Goal: Task Accomplishment & Management: Manage account settings

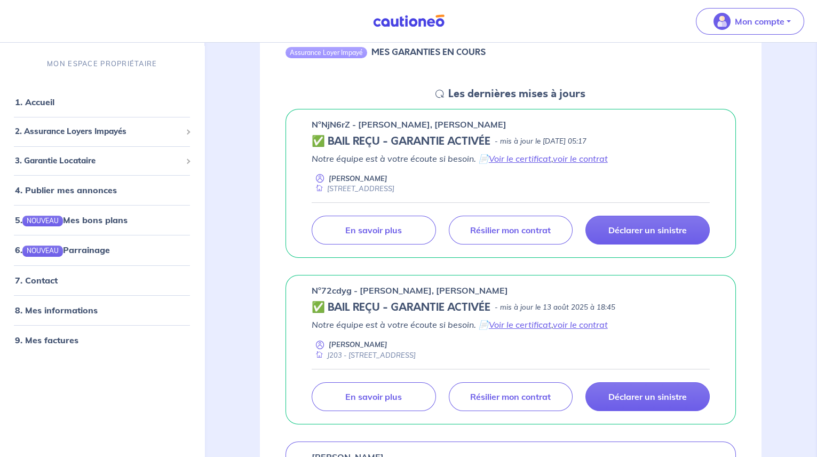
scroll to position [145, 0]
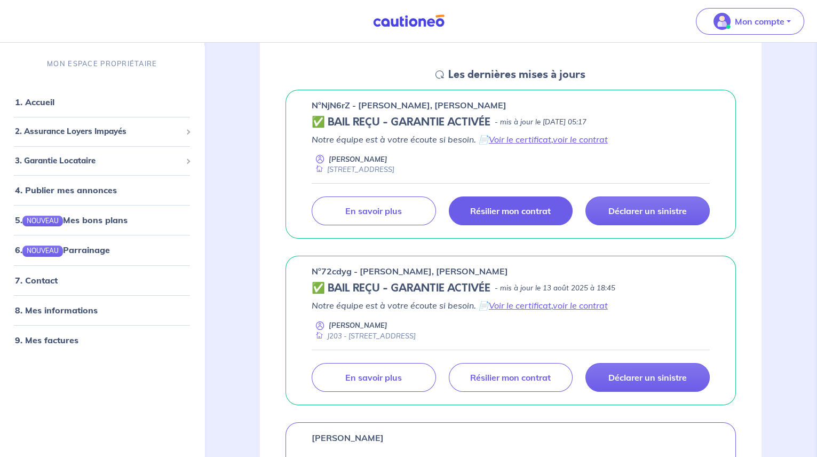
click at [488, 205] on p "Résilier mon contrat" at bounding box center [510, 210] width 81 height 11
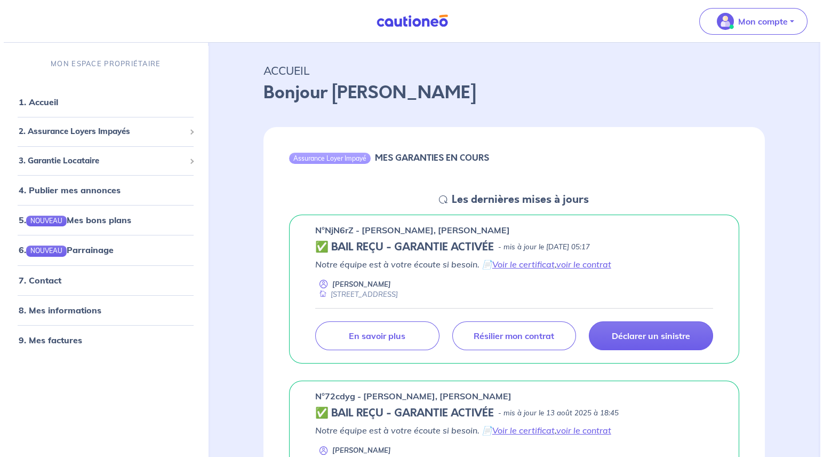
scroll to position [0, 0]
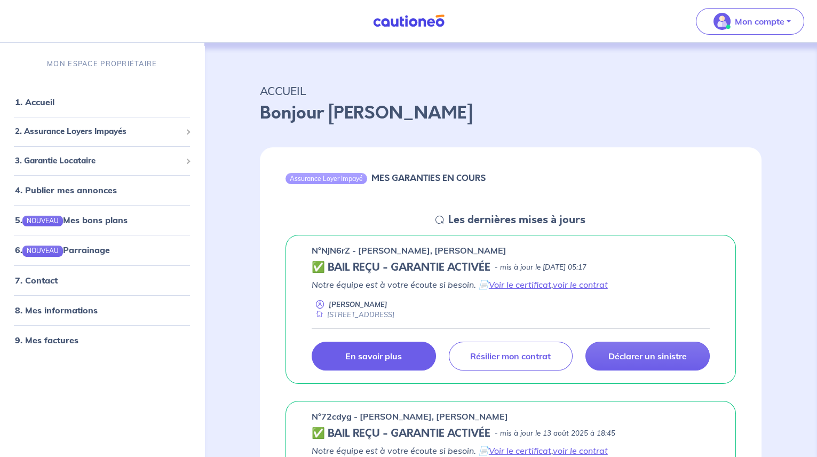
click at [397, 359] on p "En savoir plus" at bounding box center [373, 356] width 57 height 11
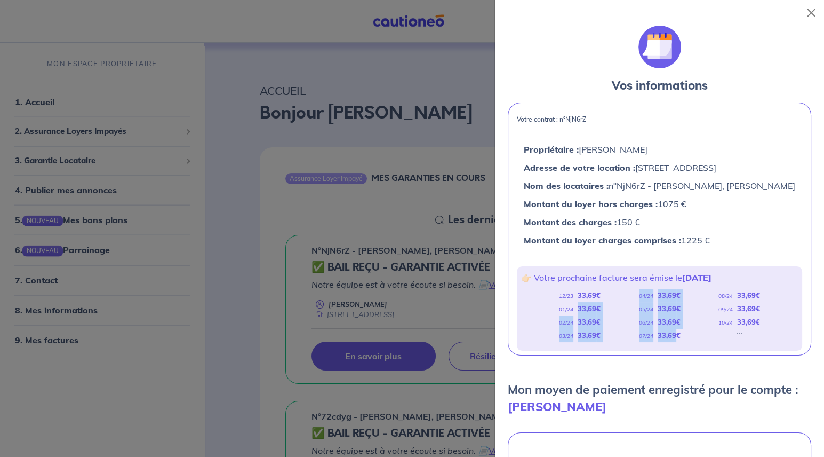
drag, startPoint x: 577, startPoint y: 307, endPoint x: 671, endPoint y: 337, distance: 99.2
click at [671, 337] on div "12/23 33,69 € 01/24 33,69 € 02/24 33,69 € 03/24 33,69 € 04/24 33,69 € 05/24 33,…" at bounding box center [659, 315] width 277 height 53
drag, startPoint x: 671, startPoint y: 337, endPoint x: 618, endPoint y: 325, distance: 54.2
click at [618, 325] on div "12/23 33,69 € 01/24 33,69 € 02/24 33,69 € 03/24 33,69 € 04/24 33,69 € 05/24 33,…" at bounding box center [659, 315] width 277 height 53
click at [615, 307] on div "12/23 33,69 € 01/24 33,69 € 02/24 33,69 € 03/24 33,69 € 04/24 33,69 € 05/24 33,…" at bounding box center [659, 315] width 277 height 53
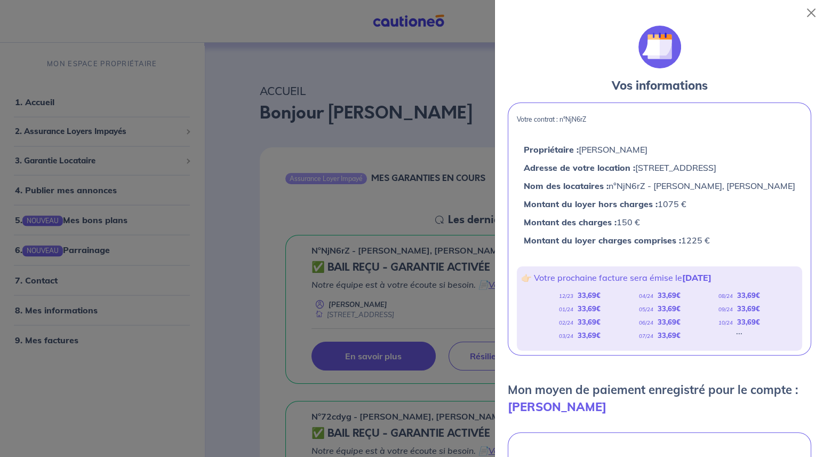
click at [590, 268] on div "👉🏻 Votre prochaine facture sera émise le [DATE] 12/23 33,69 € 01/24 33,69 € 02/…" at bounding box center [659, 308] width 285 height 84
drag, startPoint x: 754, startPoint y: 295, endPoint x: 713, endPoint y: 295, distance: 41.1
click at [719, 295] on div "08/24 33,69 €" at bounding box center [740, 295] width 42 height 13
drag, startPoint x: 713, startPoint y: 295, endPoint x: 675, endPoint y: 298, distance: 38.0
click at [675, 298] on strong "33,69 €" at bounding box center [669, 295] width 23 height 9
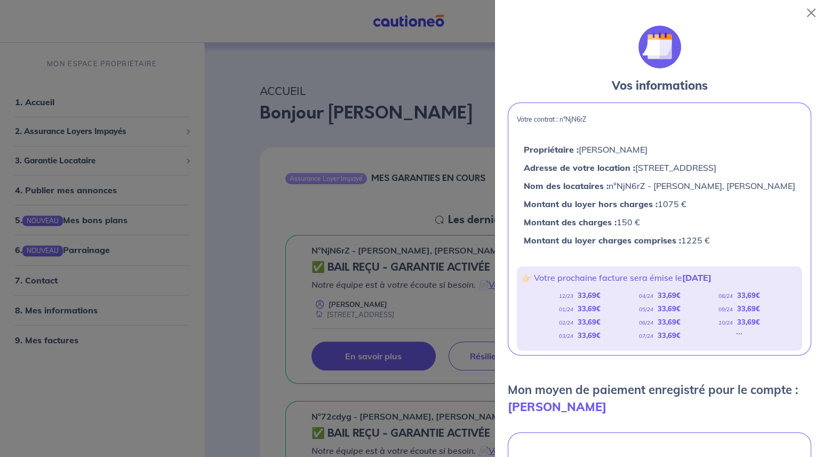
click at [758, 305] on div "12/23 33,69 € 01/24 33,69 € 02/24 33,69 € 03/24 33,69 € 04/24 33,69 € 05/24 33,…" at bounding box center [659, 315] width 277 height 53
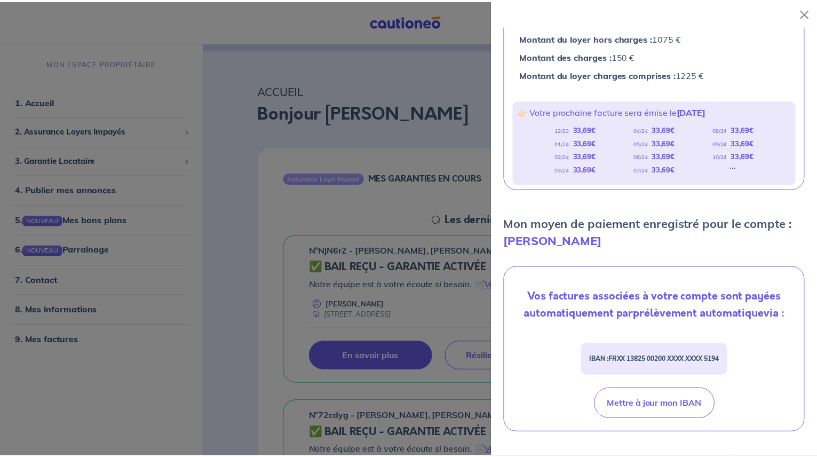
scroll to position [194, 0]
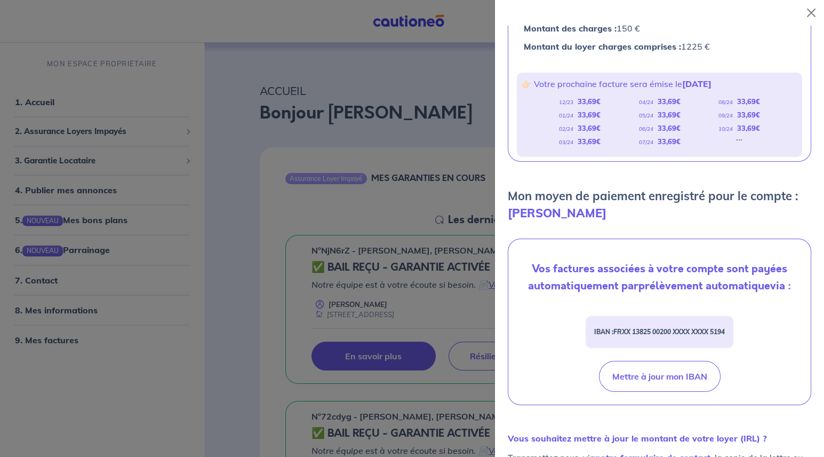
click at [237, 267] on div at bounding box center [412, 228] width 824 height 457
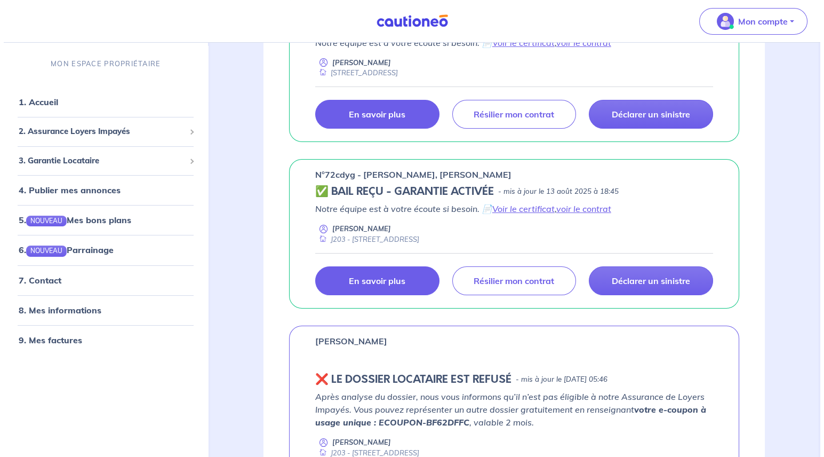
scroll to position [242, 0]
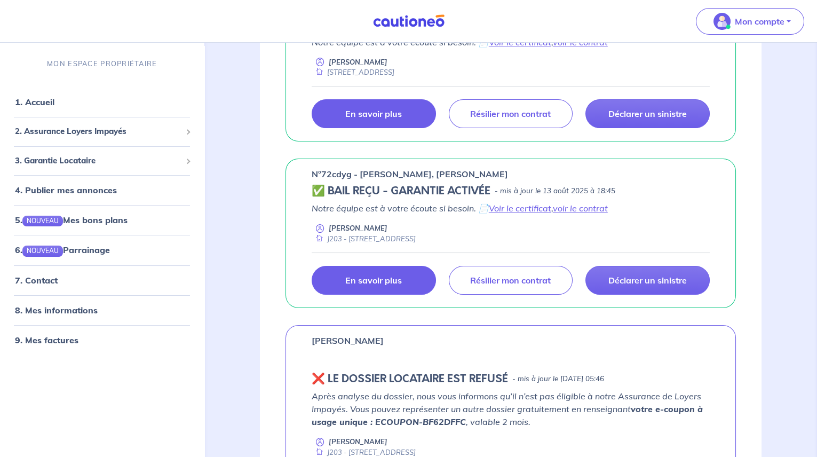
click at [399, 284] on link "En savoir plus" at bounding box center [374, 280] width 124 height 29
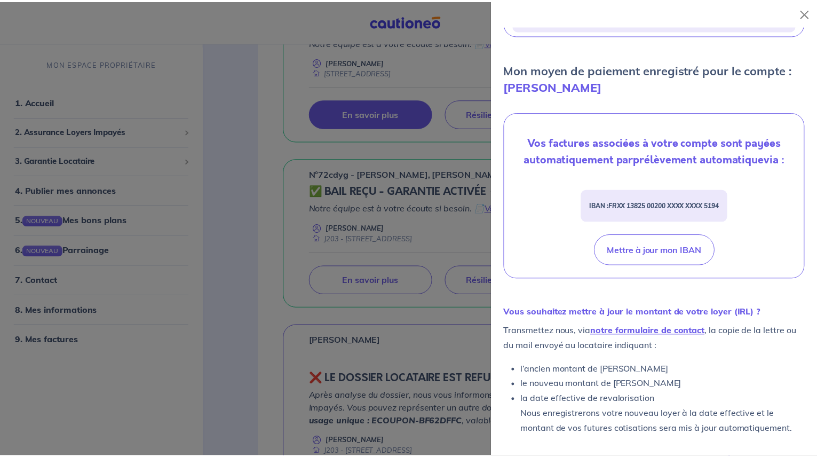
scroll to position [288, 0]
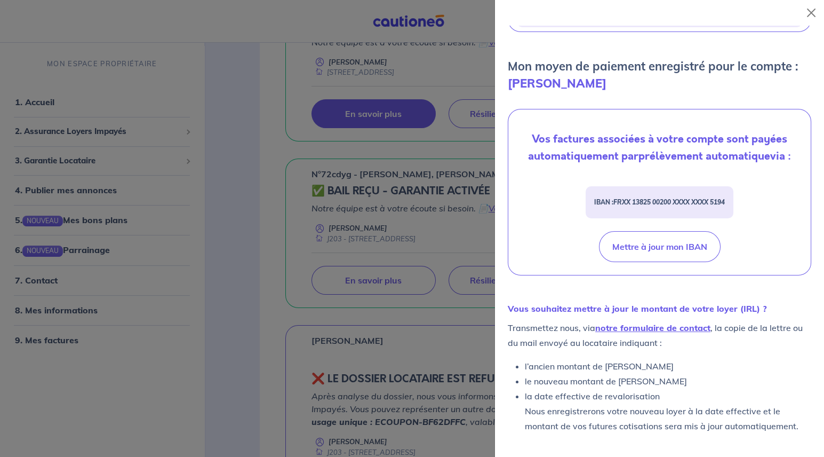
click at [276, 217] on div at bounding box center [412, 228] width 824 height 457
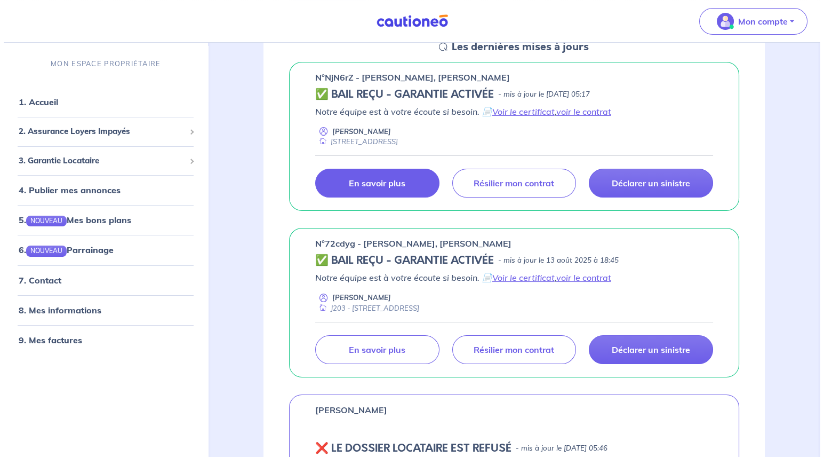
scroll to position [97, 0]
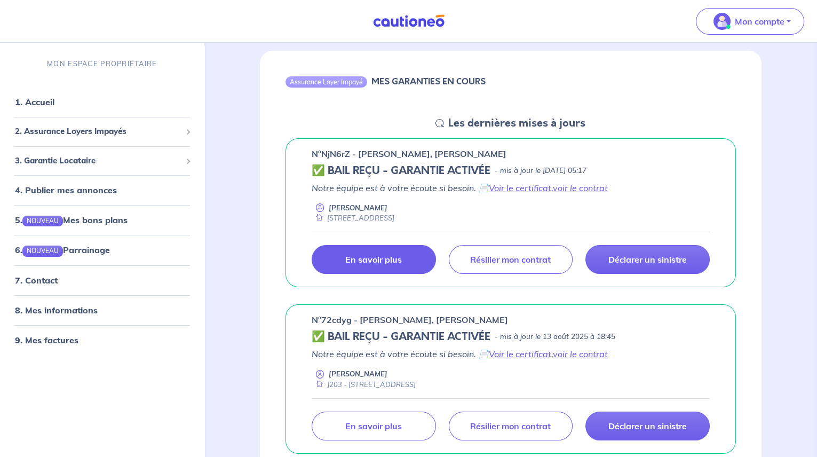
click at [382, 252] on link "En savoir plus" at bounding box center [374, 259] width 124 height 29
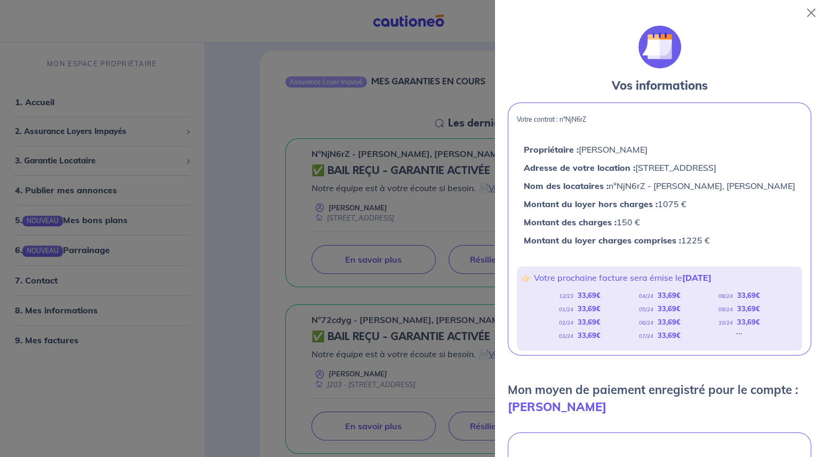
click at [392, 351] on div at bounding box center [412, 228] width 824 height 457
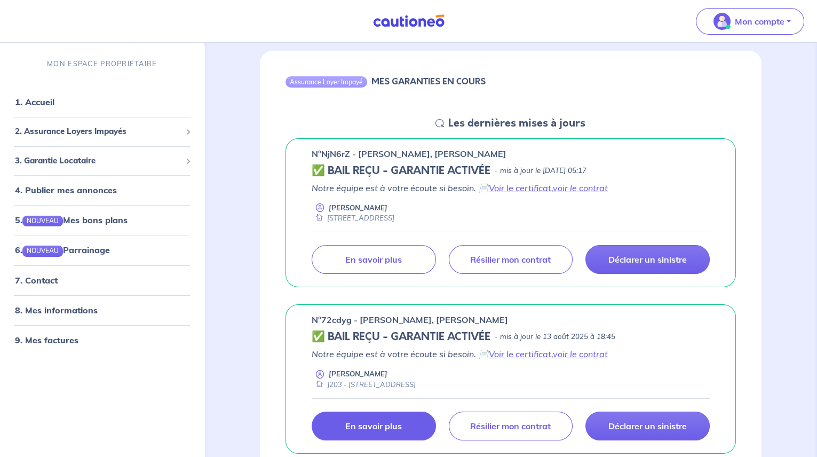
click at [373, 420] on p "En savoir plus" at bounding box center [373, 425] width 57 height 11
